Goal: Book appointment/travel/reservation

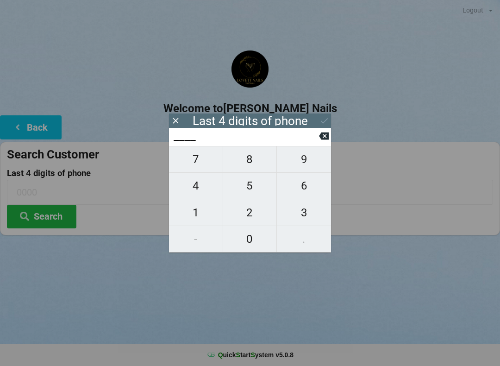
click at [198, 195] on span "4" at bounding box center [196, 185] width 54 height 19
type input "4___"
click at [317, 135] on input "4___" at bounding box center [246, 136] width 146 height 15
click at [314, 140] on input "4___" at bounding box center [246, 136] width 146 height 15
click at [323, 140] on icon at bounding box center [324, 135] width 10 height 7
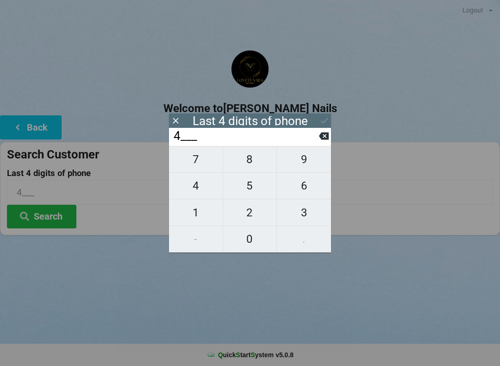
type input "____"
click at [303, 162] on span "9" at bounding box center [304, 158] width 54 height 19
type input "9___"
click at [203, 188] on span "4" at bounding box center [196, 185] width 54 height 19
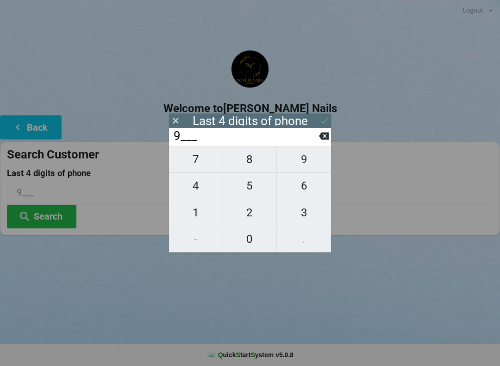
type input "94__"
click at [200, 167] on span "7" at bounding box center [196, 158] width 54 height 19
type input "947_"
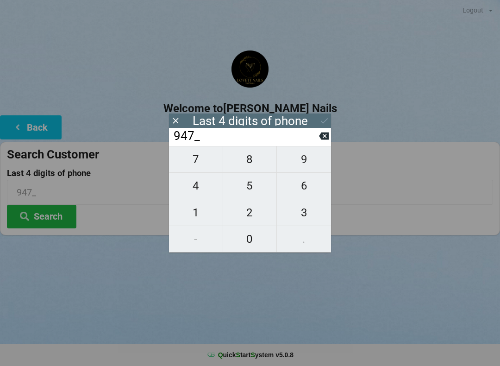
click at [194, 188] on span "4" at bounding box center [196, 185] width 54 height 19
type input "9474"
click at [321, 119] on icon at bounding box center [324, 121] width 10 height 10
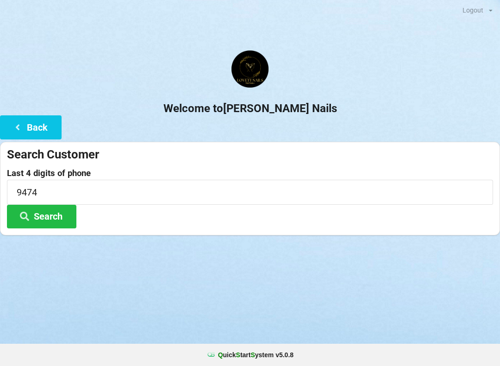
click at [56, 211] on button "Search" at bounding box center [41, 217] width 69 height 24
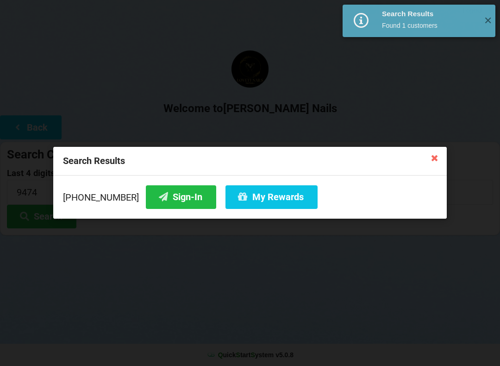
click at [158, 195] on button "Sign-In" at bounding box center [181, 197] width 70 height 24
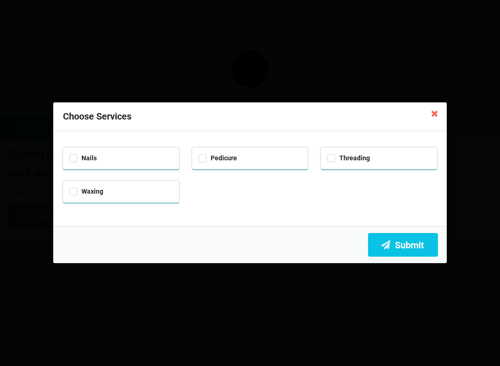
click at [121, 162] on div "Nails" at bounding box center [121, 158] width 116 height 22
checkbox input "true"
click at [257, 155] on div "Pedicure" at bounding box center [250, 157] width 103 height 11
checkbox input "true"
click at [145, 189] on div "Waxing" at bounding box center [120, 190] width 103 height 11
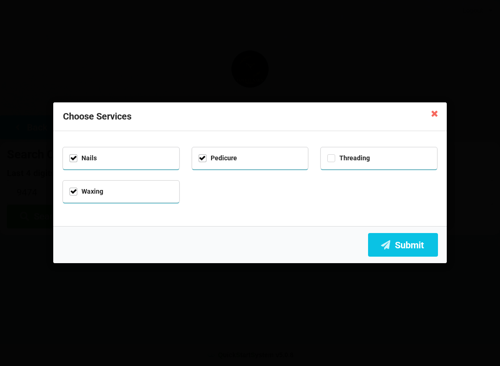
checkbox input "true"
click at [406, 245] on button "Submit" at bounding box center [403, 245] width 70 height 24
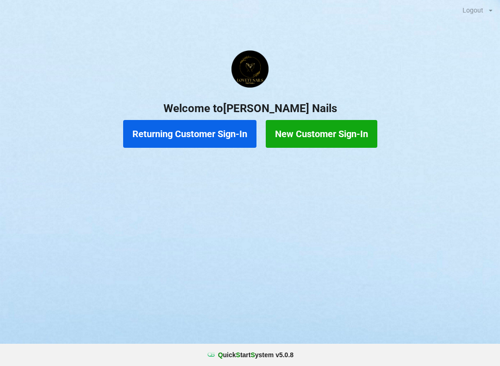
click at [89, 221] on div "Logout Logout Sign-In Welcome to [PERSON_NAME] Nails Returning Customer Sign-In…" at bounding box center [250, 183] width 500 height 366
click at [64, 232] on div "Logout Logout Sign-In Welcome to [PERSON_NAME] Nails Returning Customer Sign-In…" at bounding box center [250, 183] width 500 height 366
click at [202, 144] on button "Returning Customer Sign-In" at bounding box center [189, 134] width 133 height 28
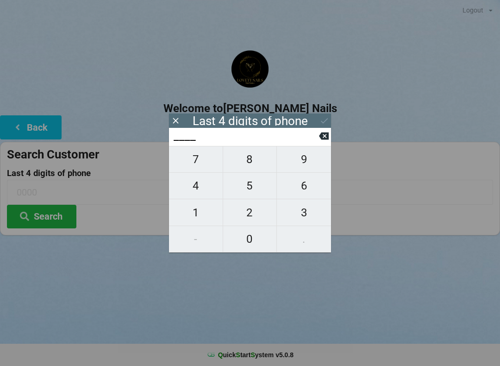
click at [314, 186] on span "6" at bounding box center [304, 185] width 54 height 19
type input "6___"
click at [257, 188] on span "5" at bounding box center [250, 185] width 54 height 19
type input "65__"
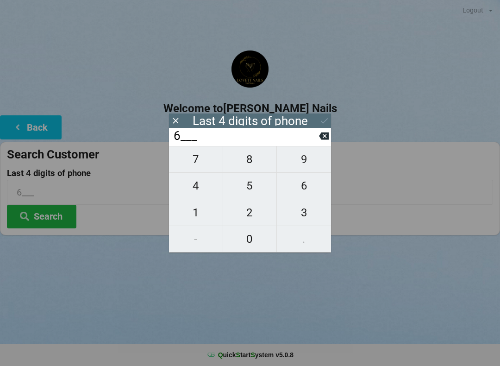
type input "65__"
click at [249, 186] on span "5" at bounding box center [250, 185] width 54 height 19
type input "655_"
click at [199, 185] on span "4" at bounding box center [196, 185] width 54 height 19
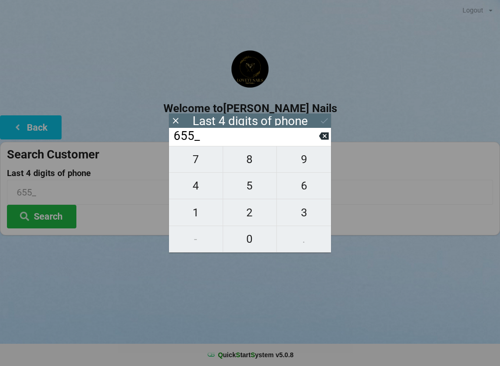
type input "6554"
click at [46, 227] on button "Search" at bounding box center [41, 217] width 69 height 24
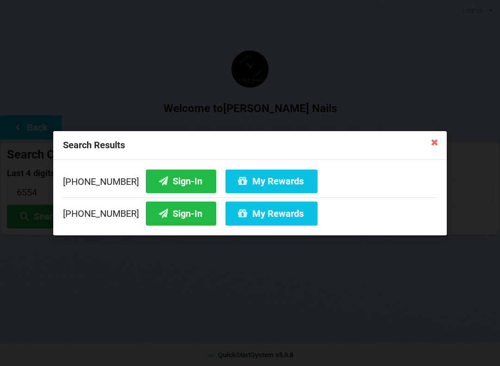
click at [169, 186] on button "Sign-In" at bounding box center [181, 181] width 70 height 24
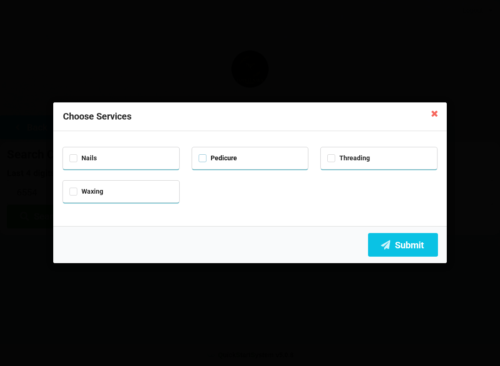
click at [202, 158] on label "Pedicure" at bounding box center [218, 158] width 38 height 8
checkbox input "true"
click at [72, 192] on label "Waxing" at bounding box center [86, 191] width 34 height 8
checkbox input "true"
click at [389, 248] on icon at bounding box center [385, 244] width 11 height 8
